Goal: Task Accomplishment & Management: Complete application form

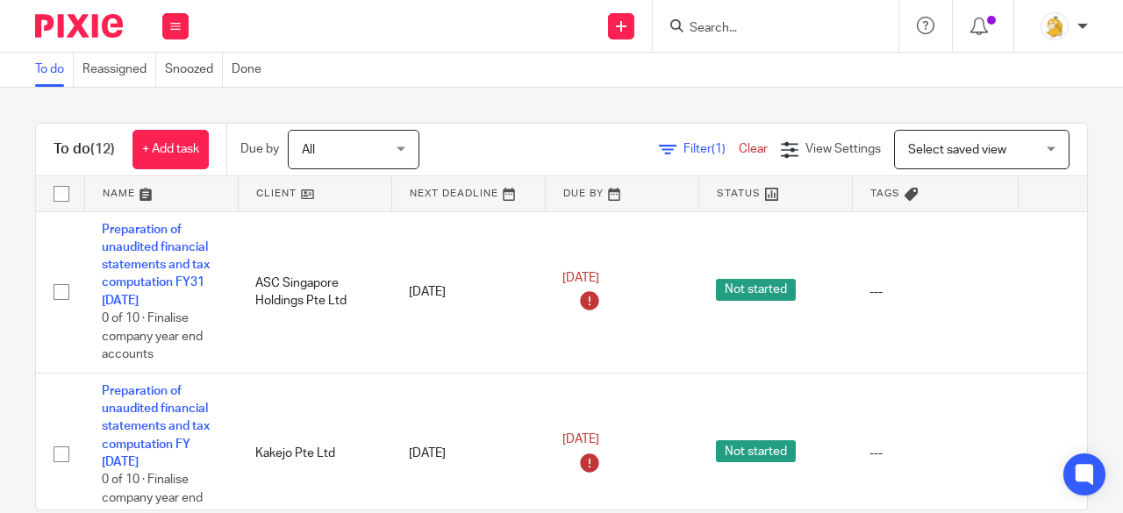
type input "d"
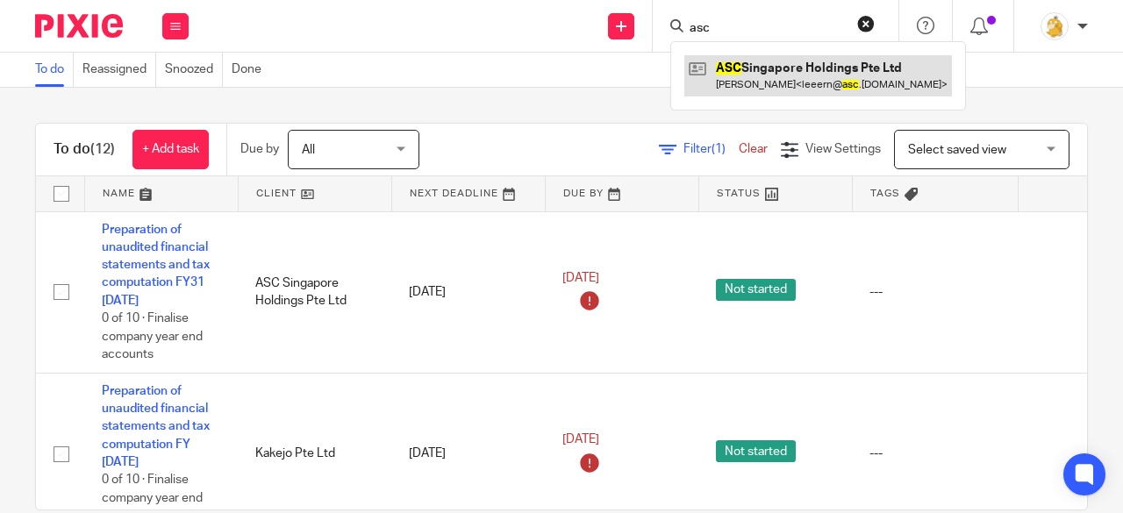
type input "asc"
click at [743, 64] on link at bounding box center [818, 75] width 268 height 40
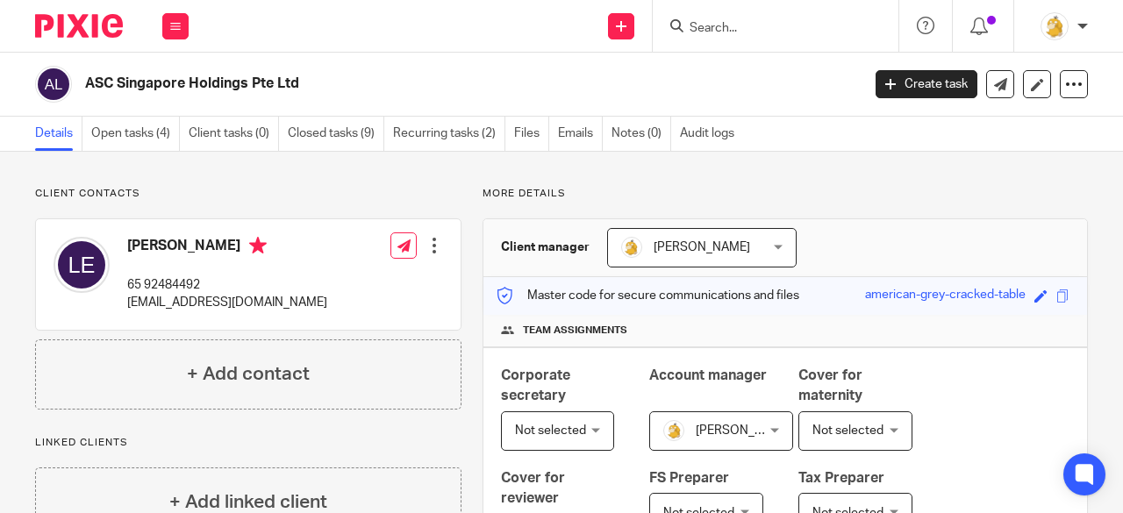
click at [426, 243] on div at bounding box center [435, 246] width 18 height 18
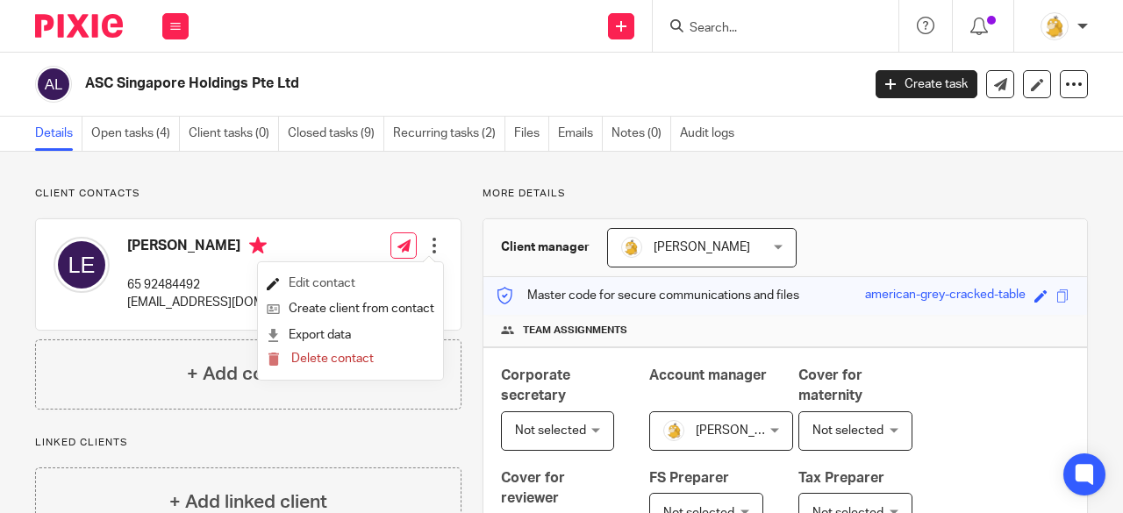
click at [356, 275] on link "Edit contact" at bounding box center [351, 283] width 168 height 25
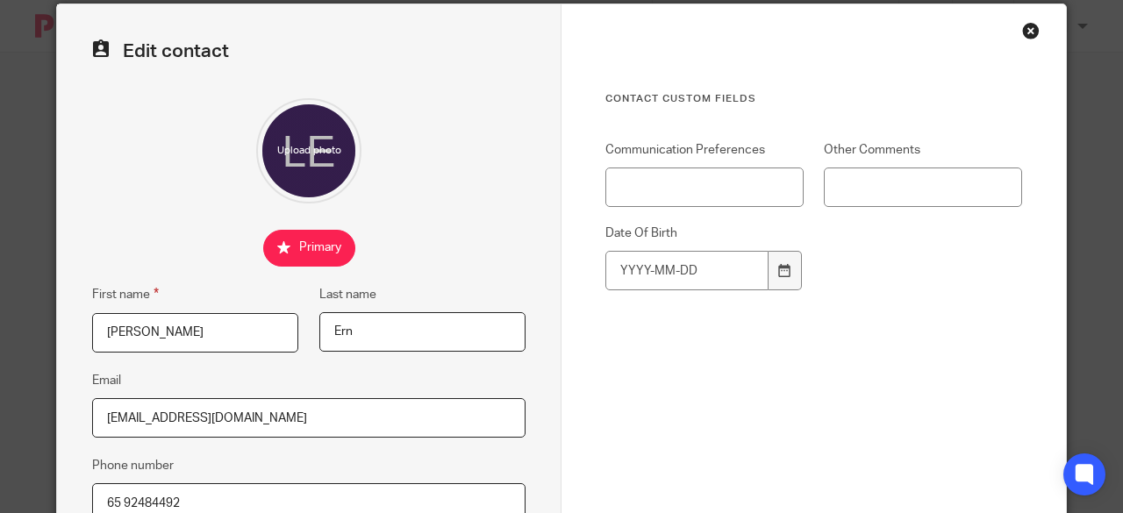
scroll to position [175, 0]
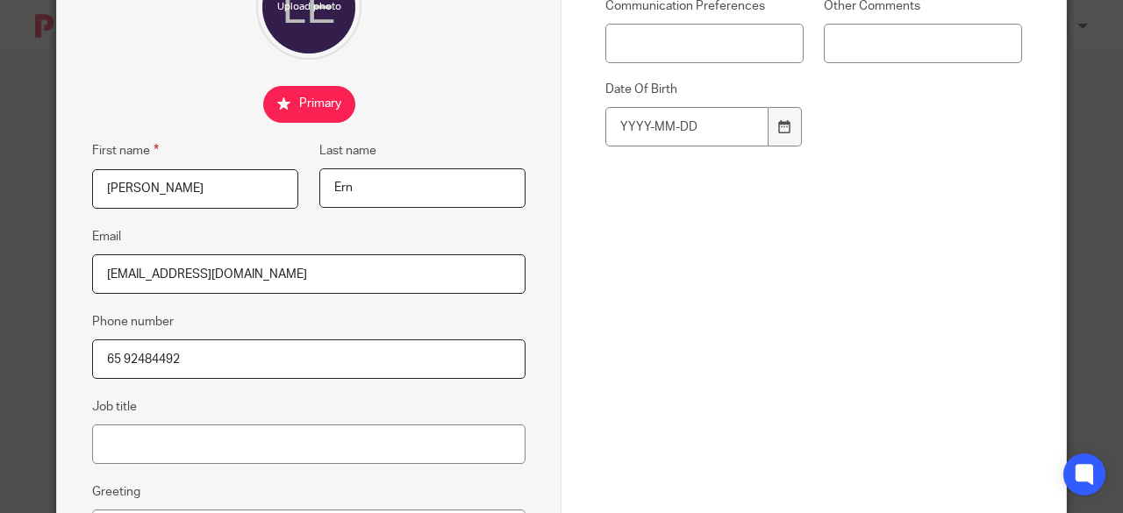
drag, startPoint x: 142, startPoint y: 184, endPoint x: 71, endPoint y: 182, distance: 71.1
click at [72, 182] on fieldset "First name [PERSON_NAME]" at bounding box center [185, 174] width 227 height 68
type input "[PERSON_NAME]"
drag, startPoint x: 365, startPoint y: 191, endPoint x: 284, endPoint y: 187, distance: 80.8
click at [284, 187] on div "First name [PERSON_NAME] Last name [PERSON_NAME]" at bounding box center [299, 183] width 454 height 86
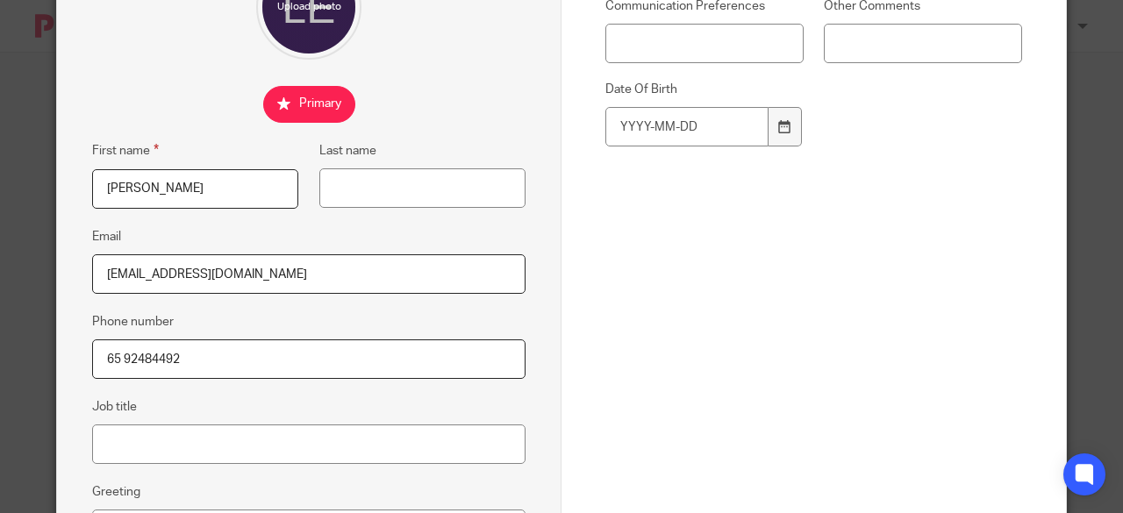
drag, startPoint x: 244, startPoint y: 273, endPoint x: 37, endPoint y: 252, distance: 208.1
click at [38, 254] on div "Edit contact First name Angela Last name Email leeern@asc.co.jp Phone number 65…" at bounding box center [561, 256] width 1123 height 513
paste input "[EMAIL_ADDRESS][DOMAIN_NAME]"
type input "[EMAIL_ADDRESS][DOMAIN_NAME]"
drag, startPoint x: 212, startPoint y: 352, endPoint x: 72, endPoint y: 348, distance: 140.4
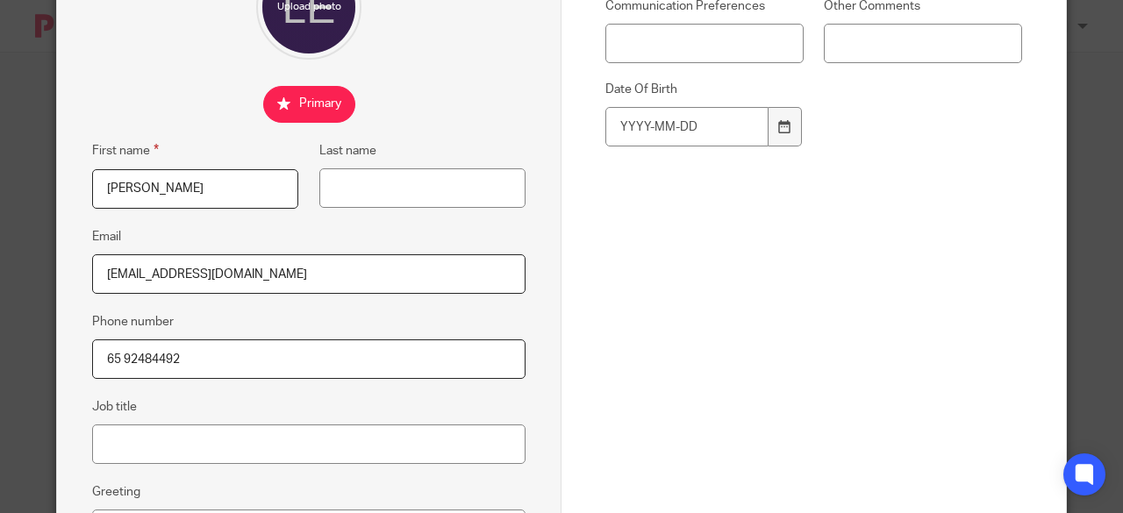
click at [72, 348] on div "Edit contact First name Angela Last name Email sales_ascs@asc.co.jp Phone numbe…" at bounding box center [309, 286] width 505 height 852
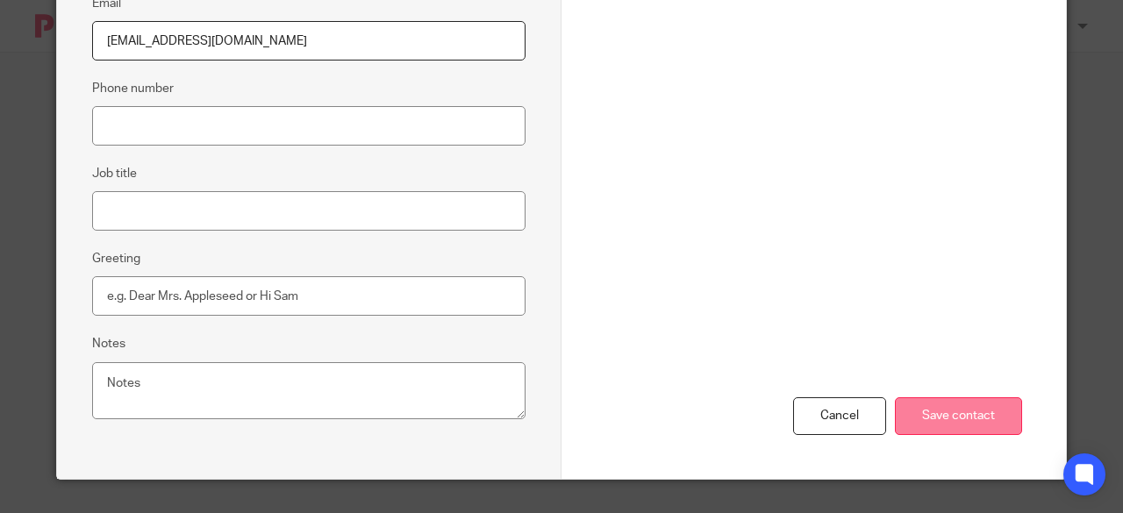
click at [934, 420] on input "Save contact" at bounding box center [958, 416] width 127 height 38
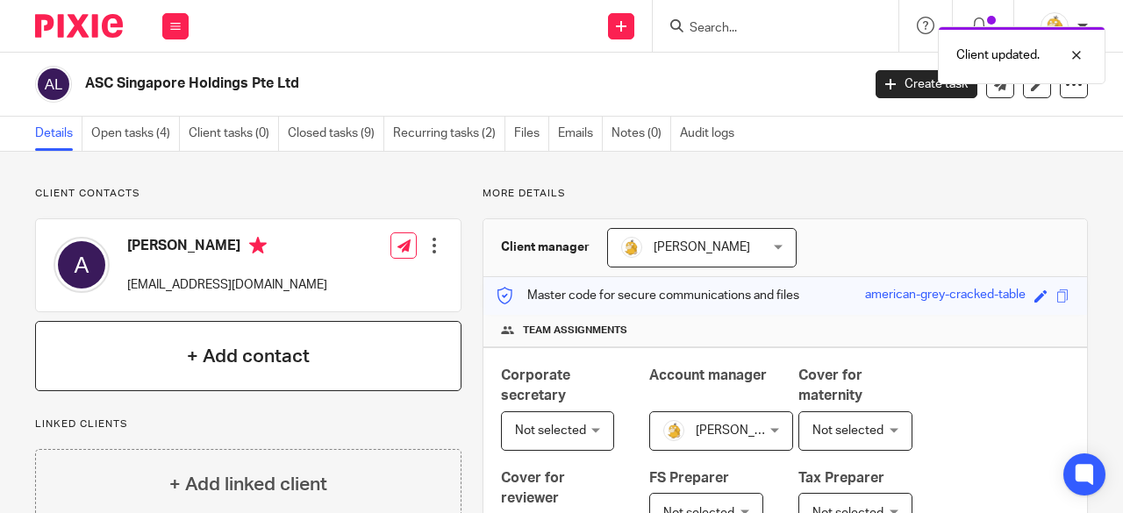
click at [305, 355] on h4 "+ Add contact" at bounding box center [248, 356] width 123 height 27
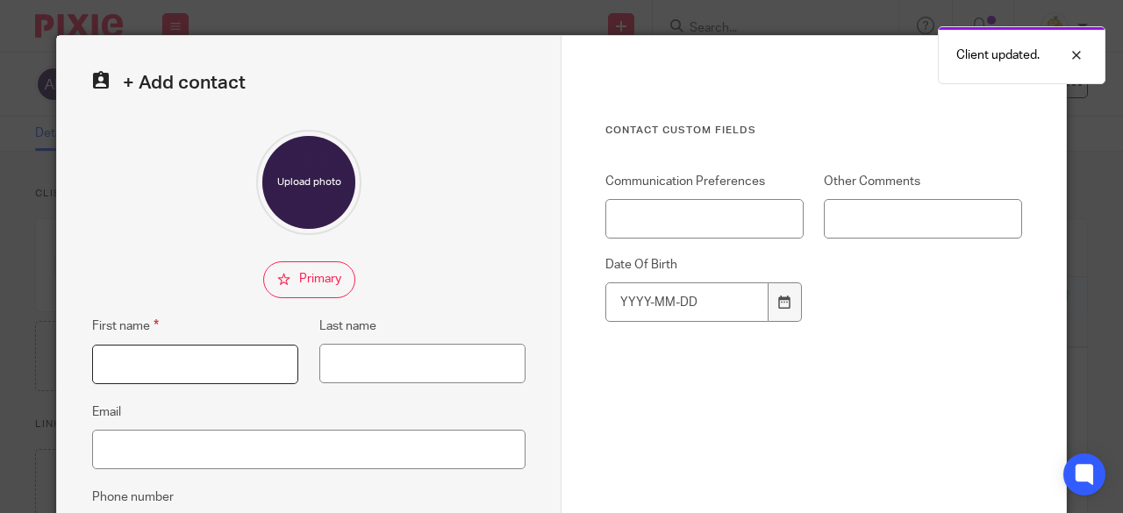
click at [226, 357] on input "First name" at bounding box center [195, 364] width 206 height 39
type input "K"
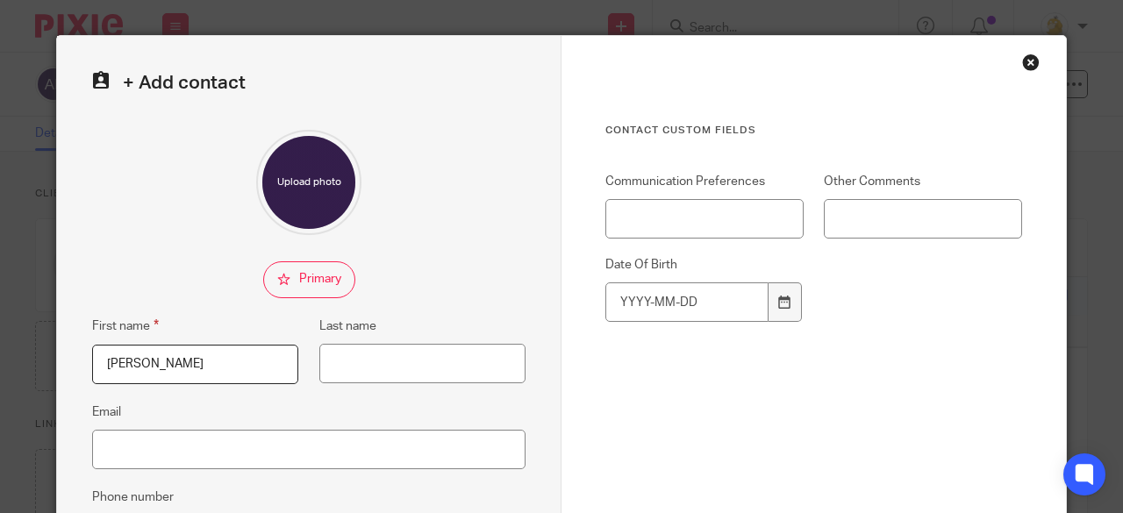
type input "Hermann"
click at [351, 362] on input "Last name" at bounding box center [422, 363] width 206 height 39
type input "Sugieta"
click at [272, 450] on input "Email" at bounding box center [308, 449] width 433 height 39
paste input "hsugieta@asc.co.jp"
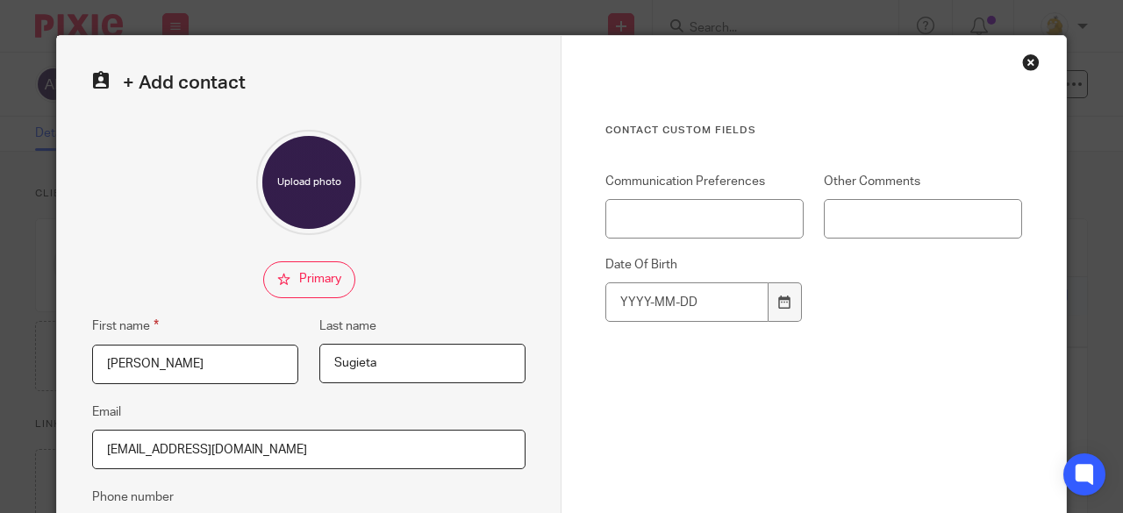
type input "hsugieta@asc.co.jp"
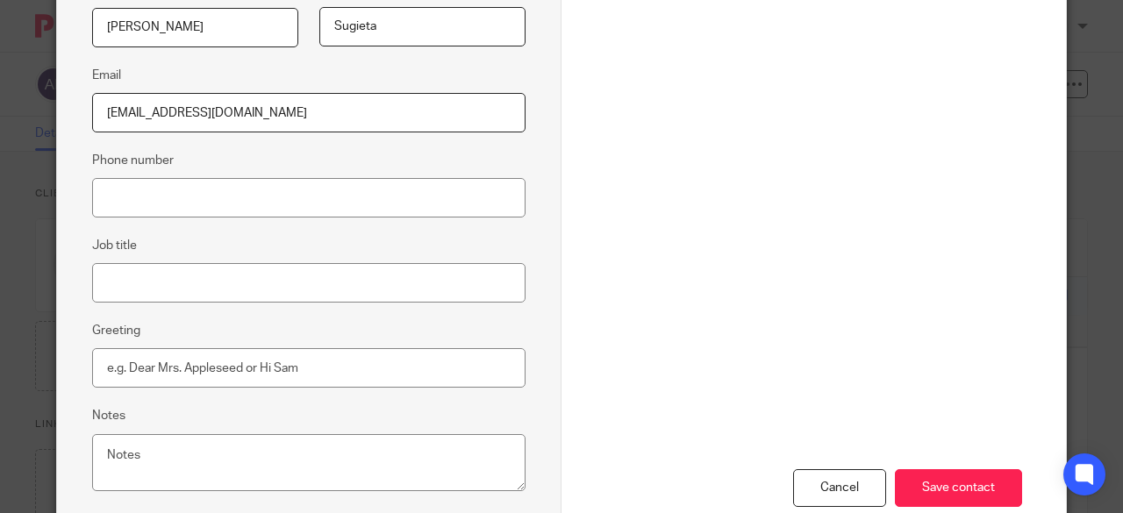
scroll to position [409, 0]
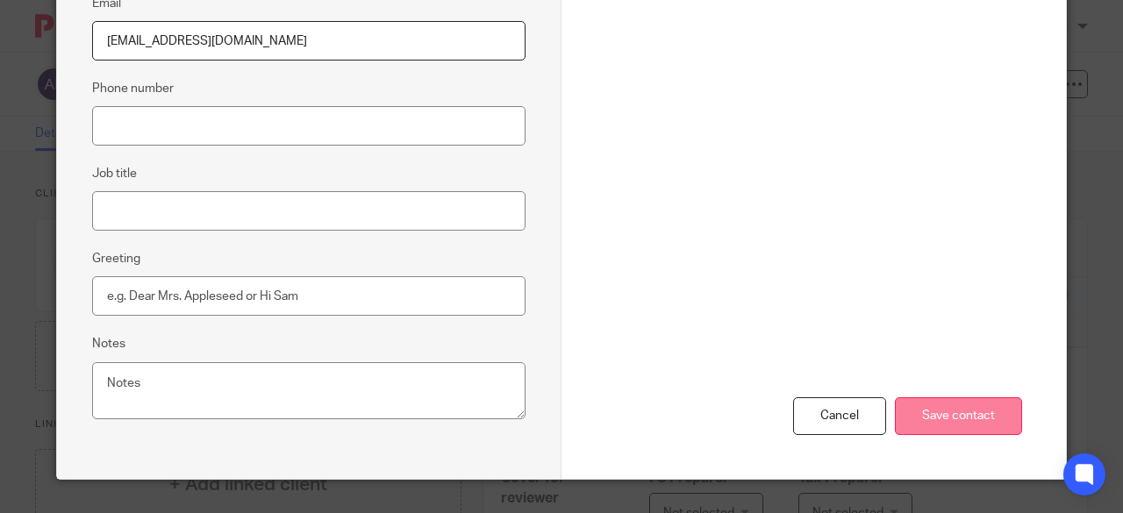
click at [936, 408] on input "Save contact" at bounding box center [958, 416] width 127 height 38
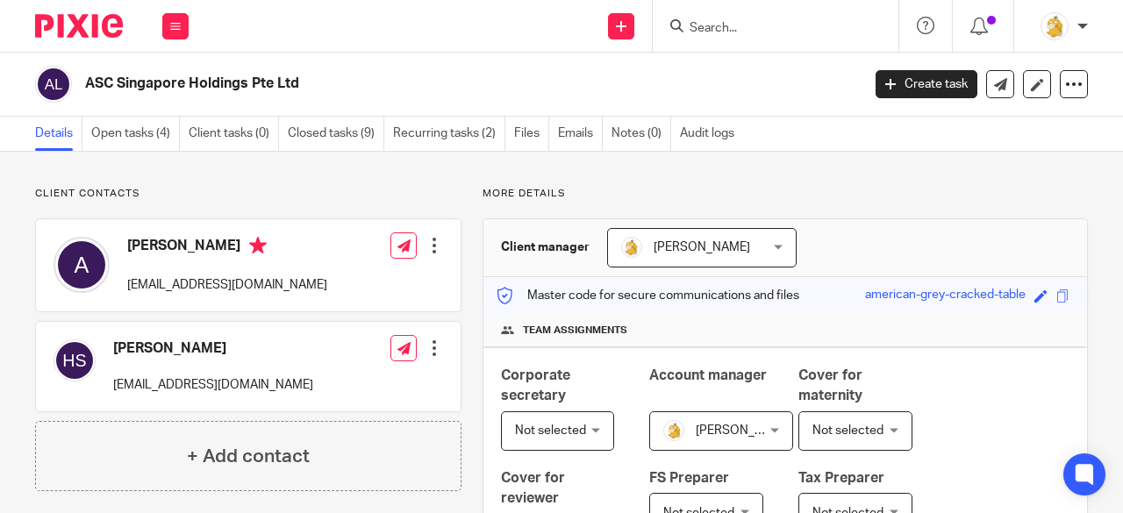
click at [431, 245] on div at bounding box center [435, 246] width 18 height 18
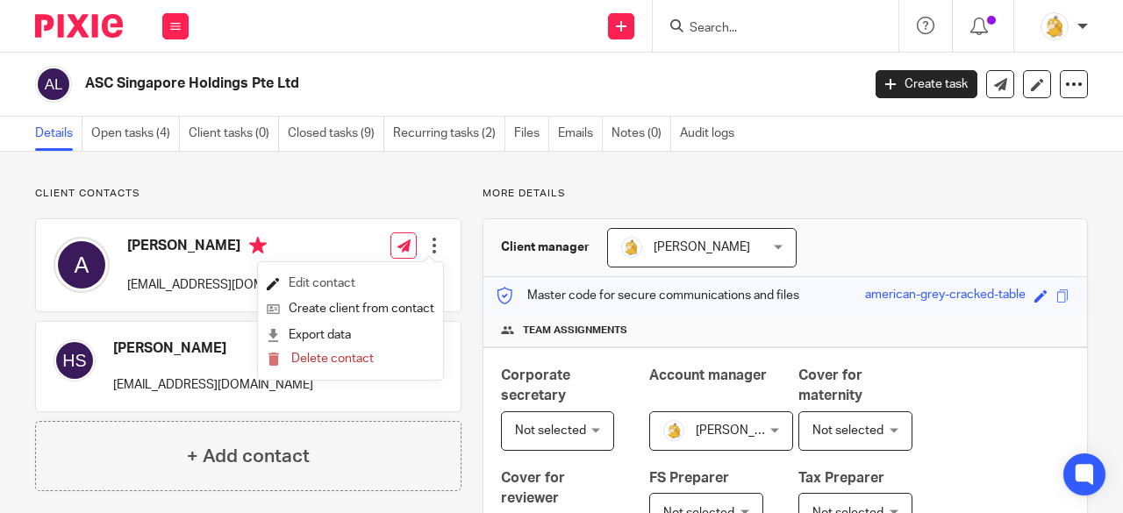
click at [354, 281] on link "Edit contact" at bounding box center [351, 283] width 168 height 25
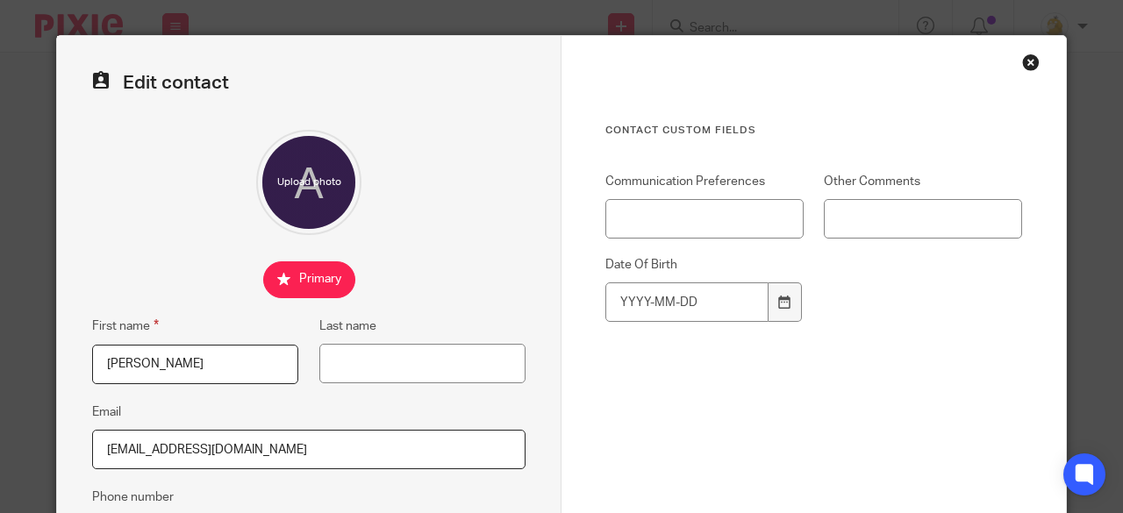
click at [198, 368] on input "[PERSON_NAME]" at bounding box center [195, 364] width 206 height 39
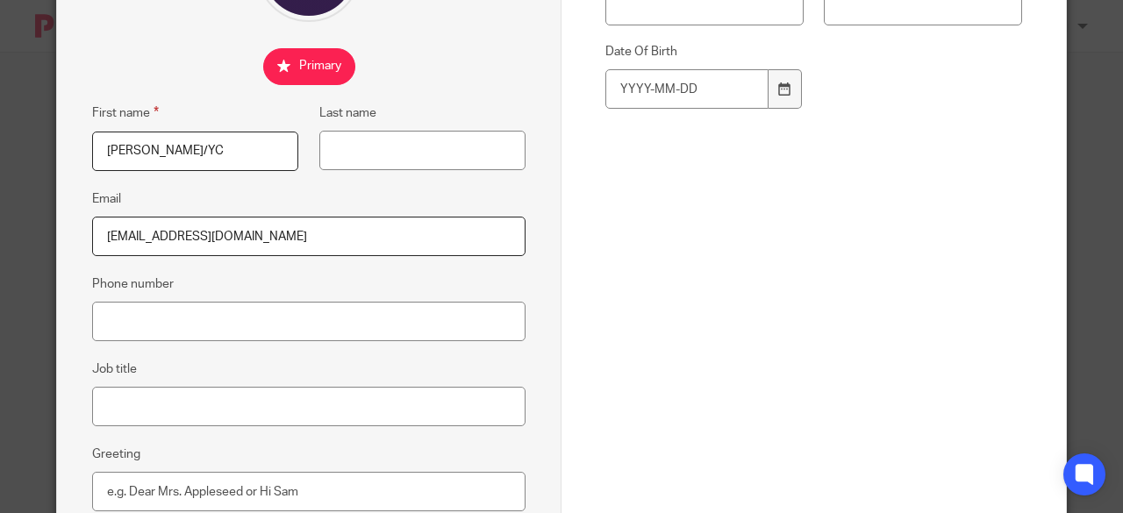
scroll to position [409, 0]
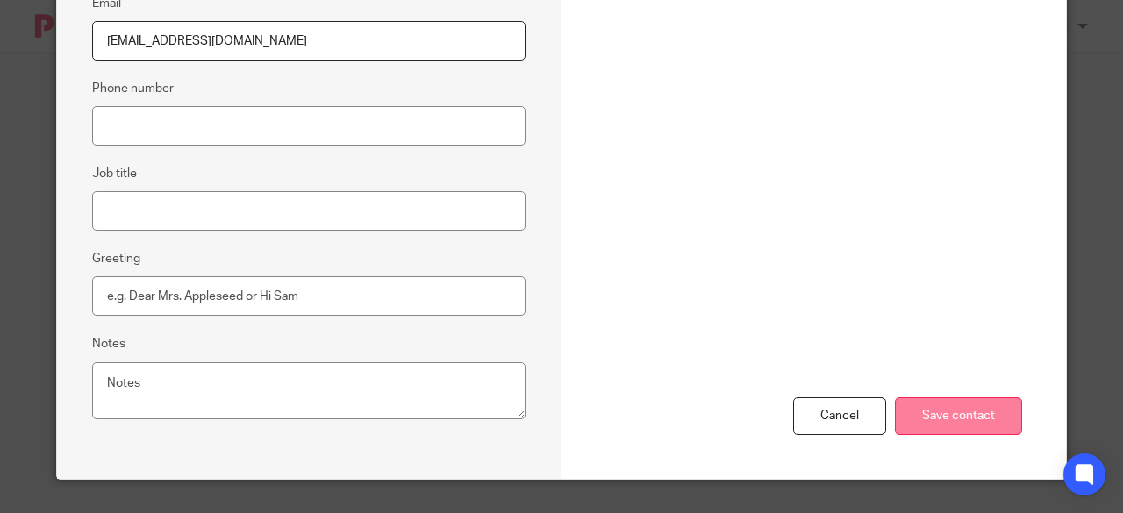
type input "[PERSON_NAME]/YC"
click at [945, 407] on input "Save contact" at bounding box center [958, 416] width 127 height 38
click at [956, 419] on input "Save contact" at bounding box center [958, 416] width 127 height 38
